Goal: Communication & Community: Answer question/provide support

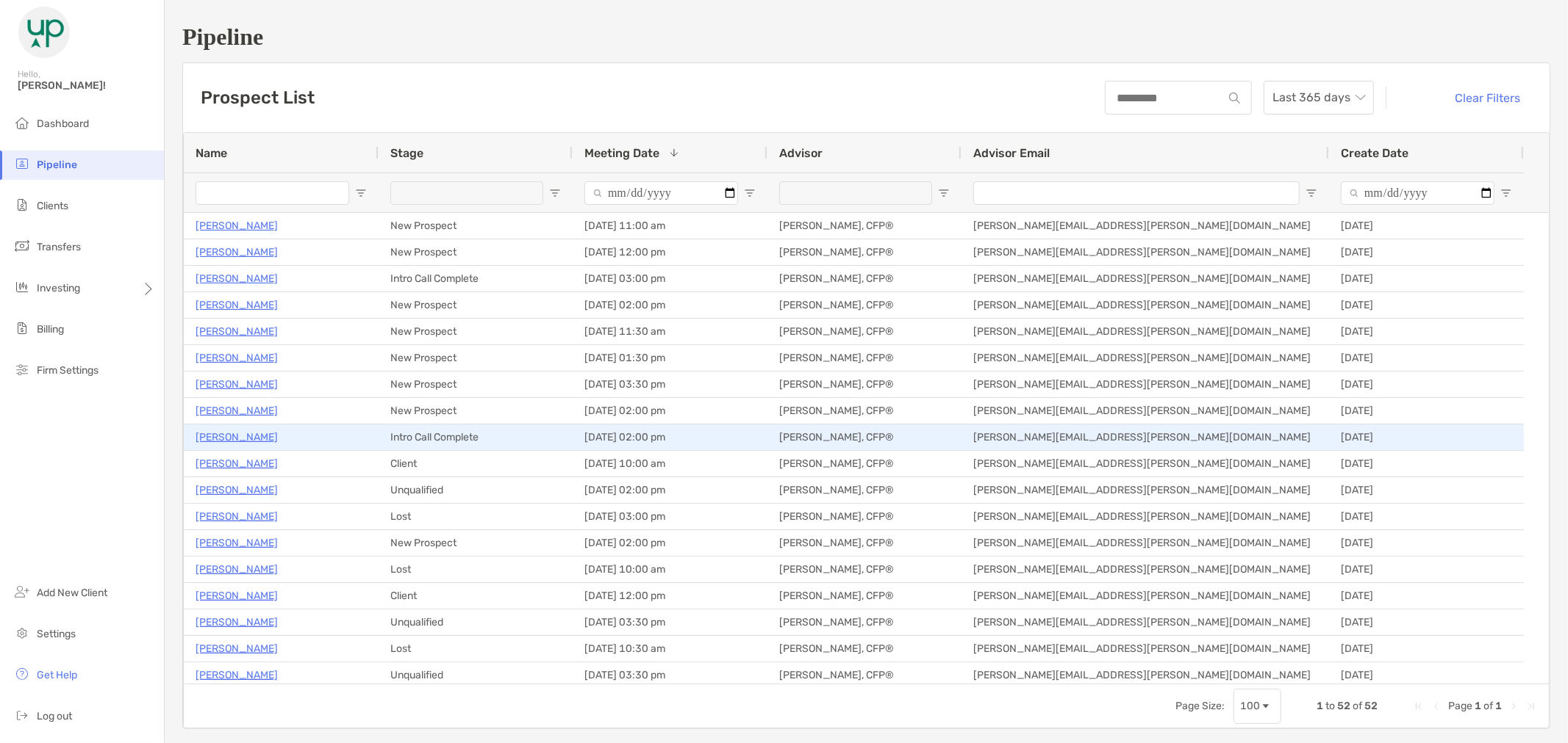
click at [214, 438] on p "[PERSON_NAME]" at bounding box center [236, 437] width 82 height 18
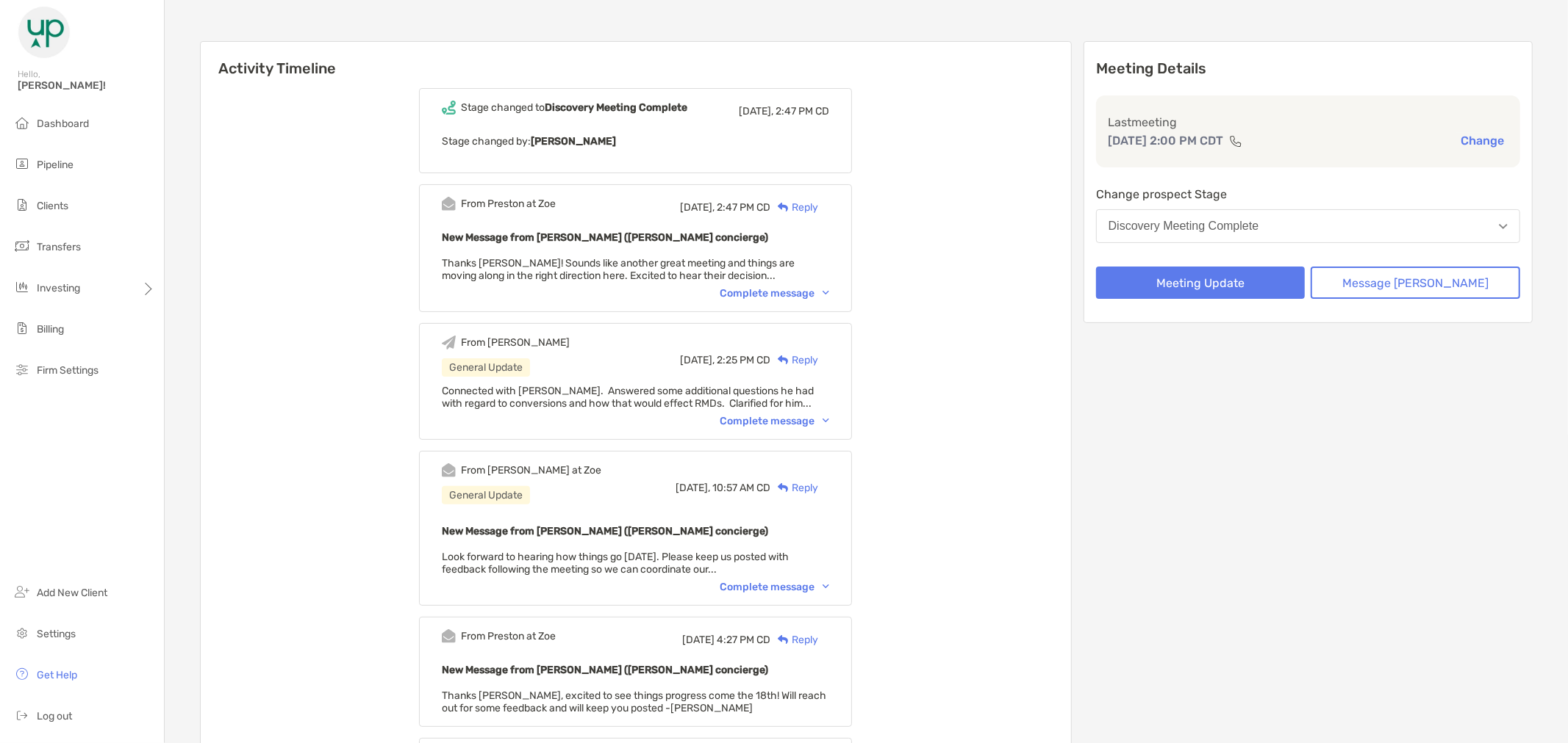
scroll to position [163, 0]
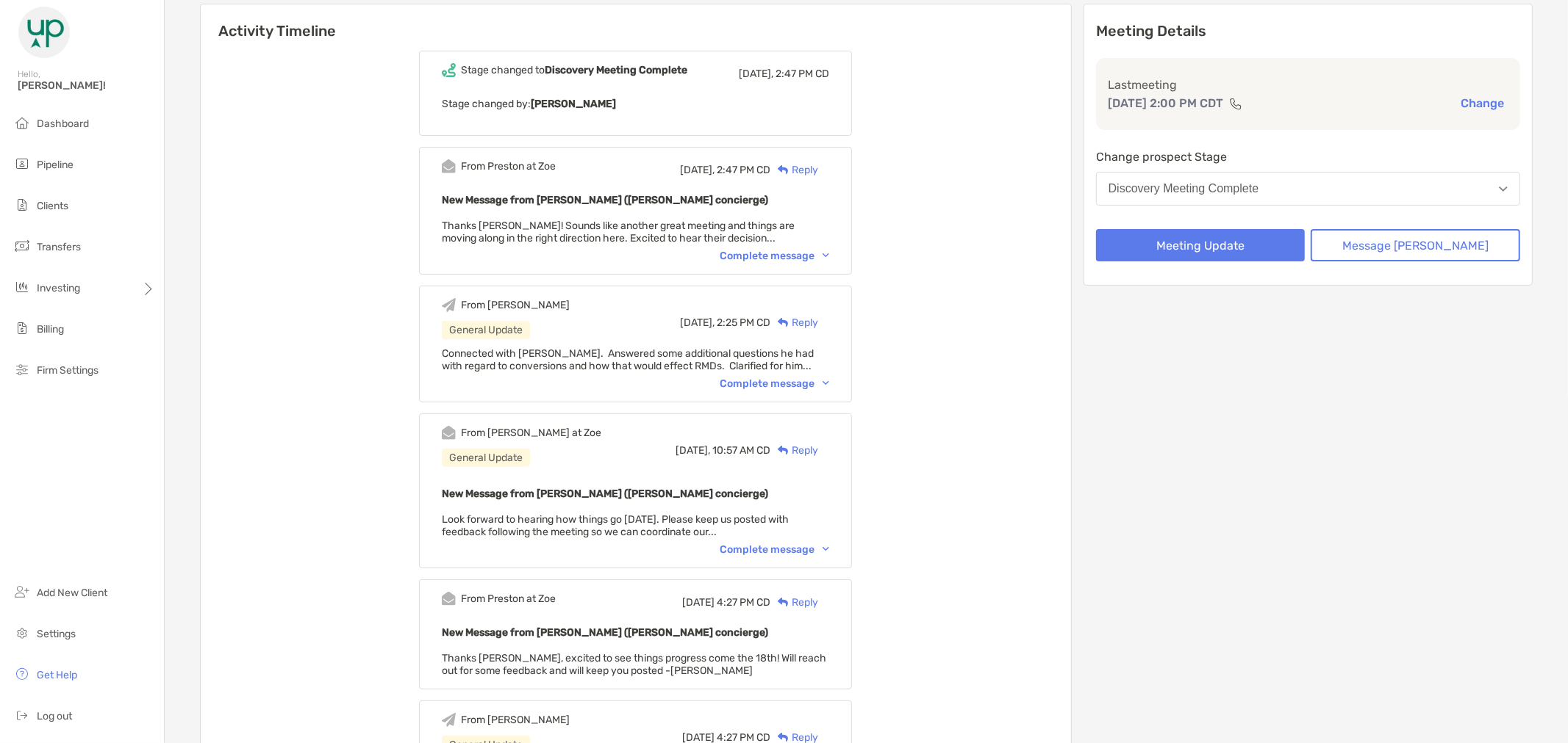
click at [829, 384] on div "Complete message" at bounding box center [775, 383] width 109 height 12
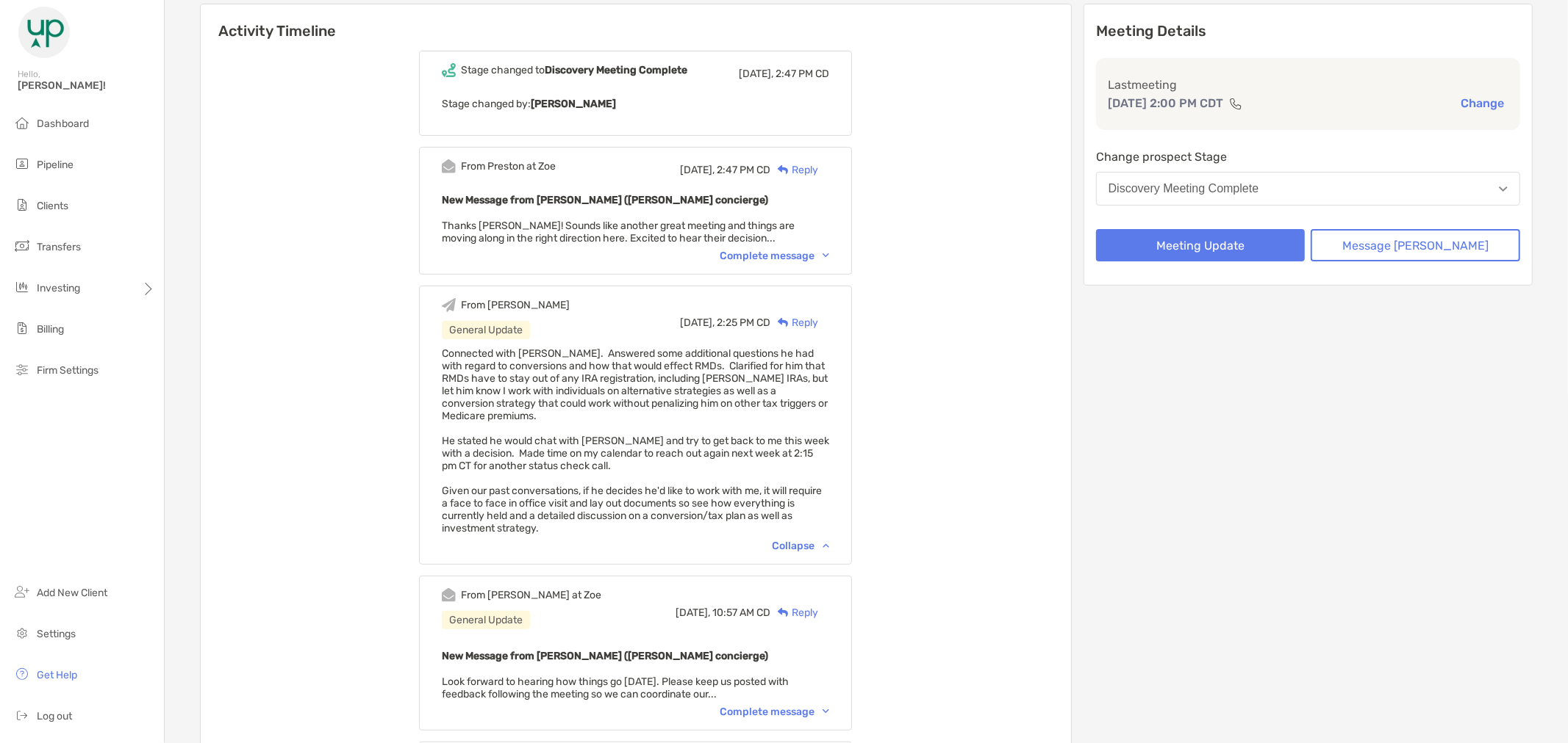
drag, startPoint x: 579, startPoint y: 519, endPoint x: 460, endPoint y: 354, distance: 203.4
click at [460, 354] on div "From Brandon General Update Today, 2:25 PM CD Reply Connected with Jerry. Answe…" at bounding box center [635, 425] width 433 height 279
copy span "Connected with Jerry. Answered some additional questions he had with regard to …"
